Goal: Communication & Community: Connect with others

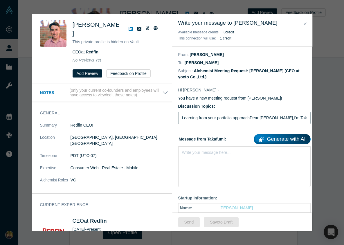
type input "Learning from your portfolio approachDear Glenn Kelman,I'm Takafumi from yocto,…"
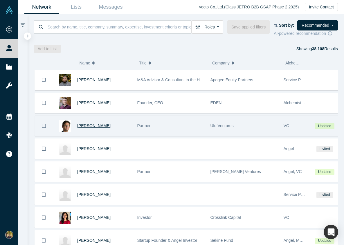
click at [88, 126] on span "[PERSON_NAME]" at bounding box center [93, 125] width 33 height 5
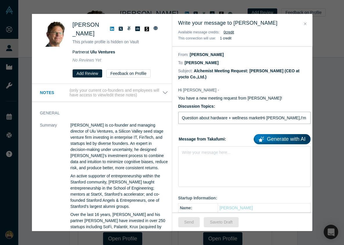
type input "Question about hardware + wellness marketHi Clint Korver,I'm researching how US…"
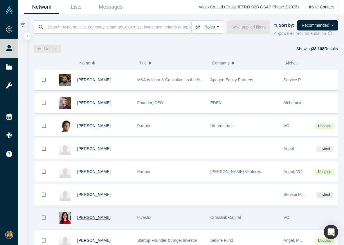
click at [93, 218] on span "[PERSON_NAME]" at bounding box center [93, 217] width 33 height 5
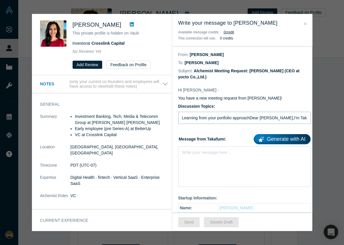
type input "Learning from your portfolio approachDear Anisha Suterwala,I'm Takafumi from yo…"
